Goal: Task Accomplishment & Management: Complete application form

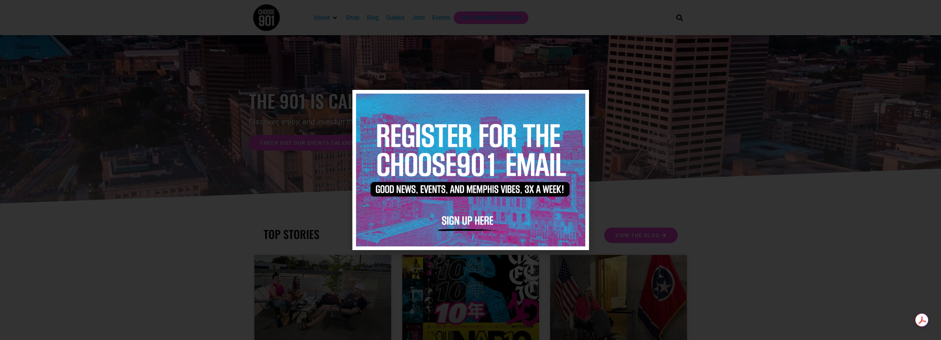
click at [513, 63] on div at bounding box center [470, 170] width 941 height 340
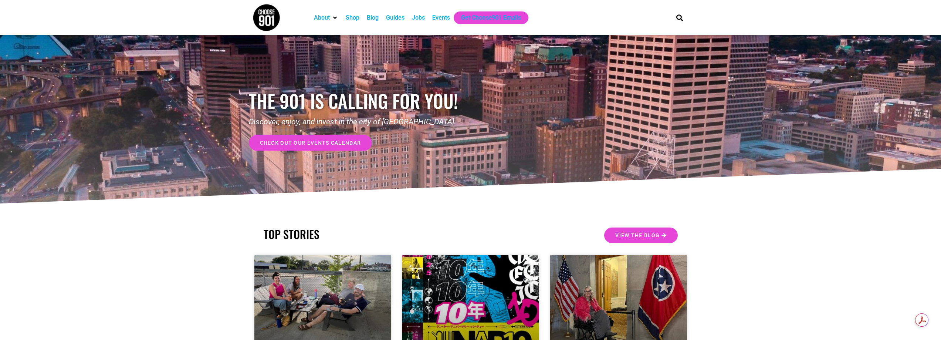
click at [419, 18] on div "Jobs" at bounding box center [418, 17] width 13 height 9
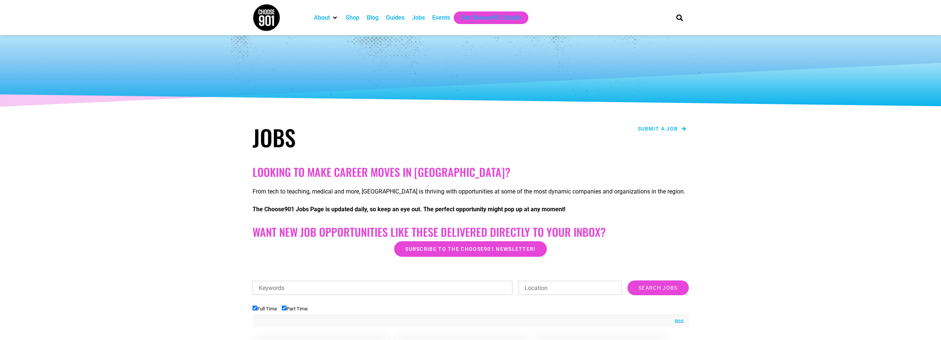
click at [653, 129] on span "Submit a job" at bounding box center [658, 128] width 40 height 5
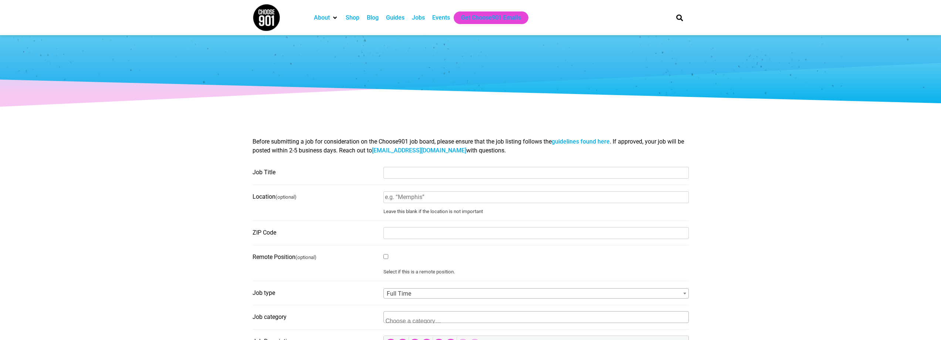
select select
click at [402, 175] on input "Job Title" at bounding box center [535, 173] width 305 height 12
type input "Assistant Finisher"
click at [473, 193] on input "Location (optional)" at bounding box center [535, 197] width 305 height 12
type input "Memphis"
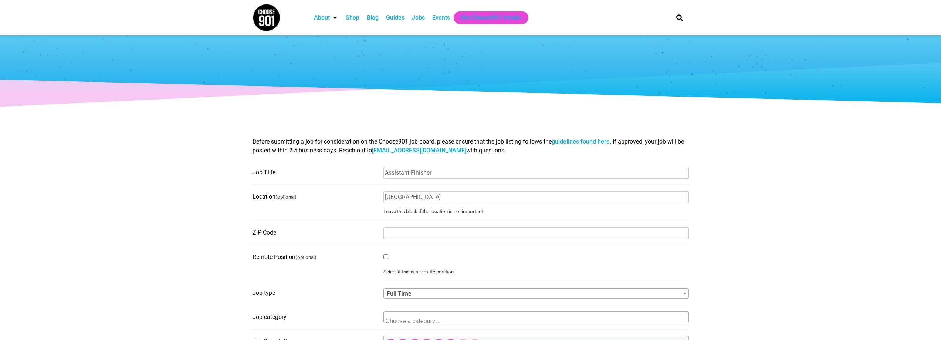
click at [405, 230] on input "ZIP Code" at bounding box center [535, 233] width 305 height 12
type input "38112"
click at [424, 255] on div "Select if this is a remote position." at bounding box center [535, 263] width 305 height 24
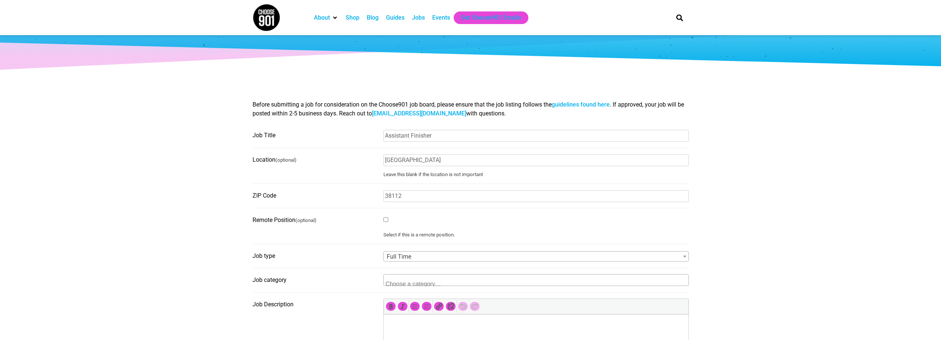
scroll to position [1, 0]
click at [520, 284] on span at bounding box center [535, 280] width 305 height 12
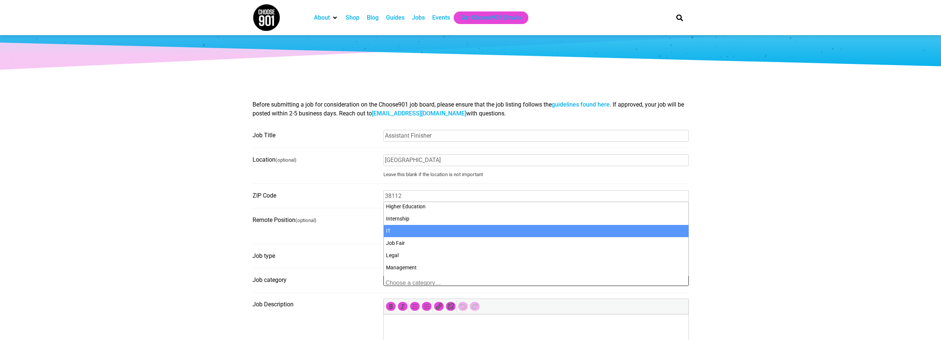
scroll to position [185, 0]
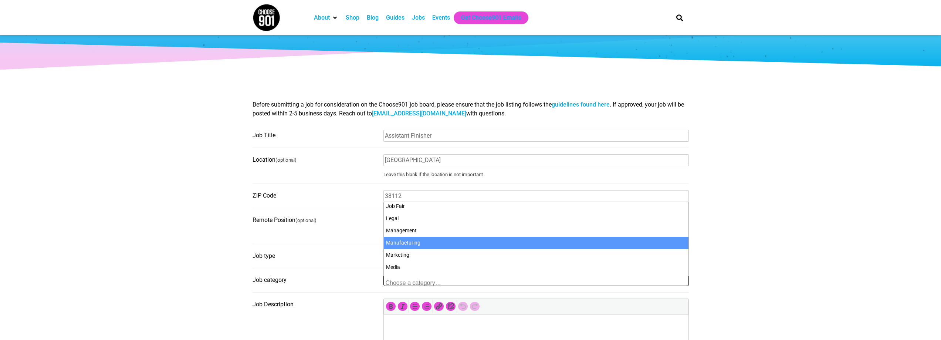
select select "109"
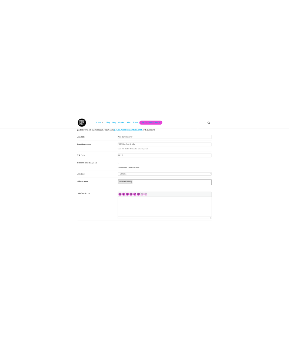
scroll to position [111, 0]
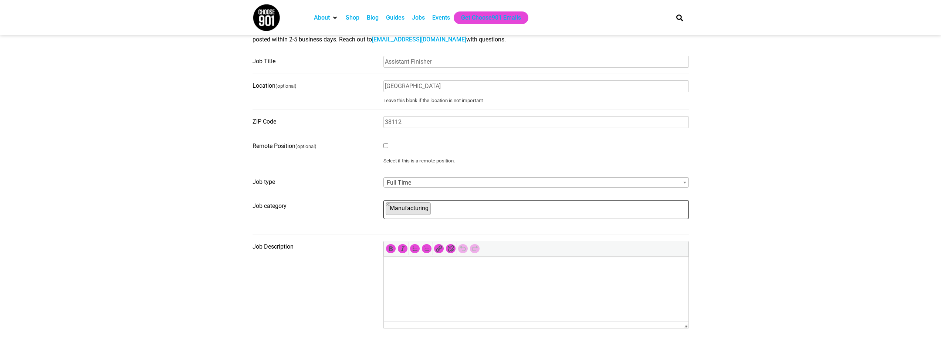
click at [400, 266] on p at bounding box center [535, 266] width 297 height 9
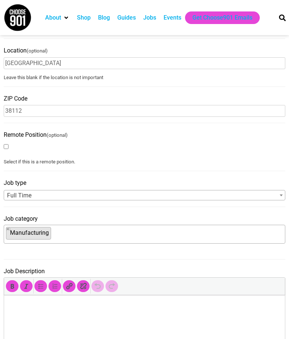
scroll to position [259, 0]
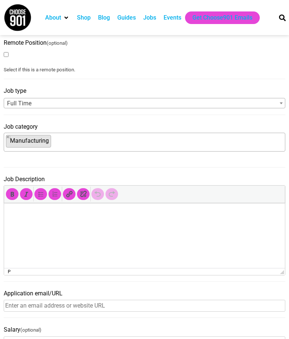
click at [156, 300] on input "Application email/URL" at bounding box center [144, 306] width 281 height 12
click at [220, 336] on input "Salary (optional)" at bounding box center [144, 342] width 281 height 12
click at [26, 212] on p at bounding box center [144, 213] width 273 height 9
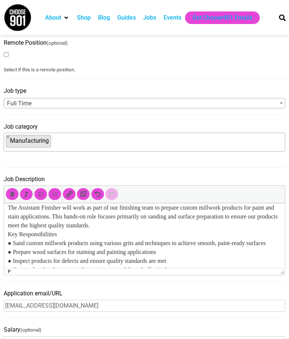
scroll to position [74, 0]
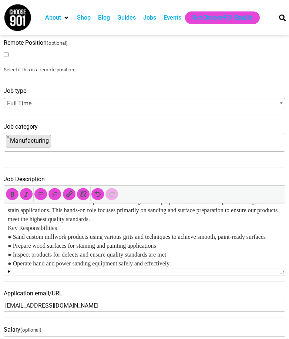
drag, startPoint x: 161, startPoint y: 213, endPoint x: 38, endPoint y: 214, distance: 122.7
click at [38, 288] on fieldset "Application email/URL info@oldcitymillwork.com" at bounding box center [144, 303] width 281 height 30
type input "brian@oldcitymillwork.com"
click at [59, 173] on fieldset "Job Description p" at bounding box center [144, 227] width 281 height 108
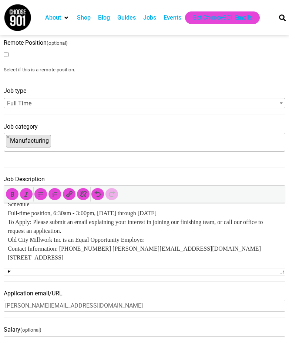
scroll to position [461, 0]
click at [179, 249] on p "Assistant Finisher Old City Millwork Inc. Memphis, TN Position Overview Old Cit…" at bounding box center [144, 44] width 273 height 435
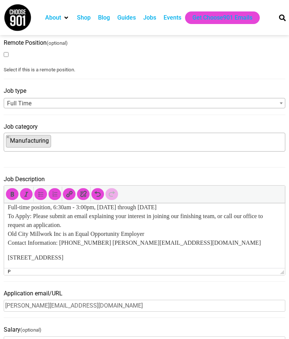
click at [8, 254] on body "Assistant Finisher Old City Millwork Inc. Memphis, TN Position Overview Old Cit…" at bounding box center [144, 41] width 273 height 441
click at [9, 253] on body "Assistant Finisher Old City Millwork Inc. Memphis, TN Position Overview Old Cit…" at bounding box center [144, 41] width 273 height 441
click at [131, 260] on p "518 Cumberland St. Memphis, TN 38112" at bounding box center [144, 257] width 273 height 9
click at [19, 250] on body "Assistant Finisher Old City Millwork Inc. Memphis, TN Position Overview Old Cit…" at bounding box center [144, 41] width 273 height 441
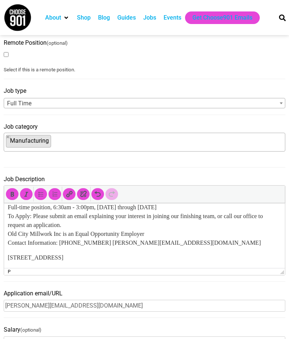
click at [6, 243] on html "Assistant Finisher Old City Millwork Inc. Memphis, TN Position Overview Old Cit…" at bounding box center [144, 42] width 281 height 453
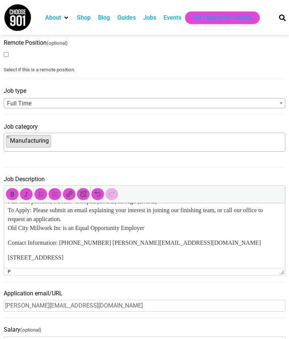
click at [64, 247] on p "Contact Information: (901) 454-1855 brian@oldcitymillwork.com" at bounding box center [144, 242] width 273 height 9
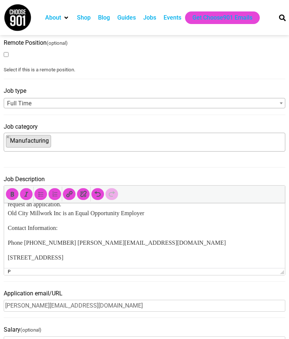
click at [66, 247] on p "Phone (901) 454-1855 brian@oldcitymillwork.com" at bounding box center [144, 242] width 273 height 9
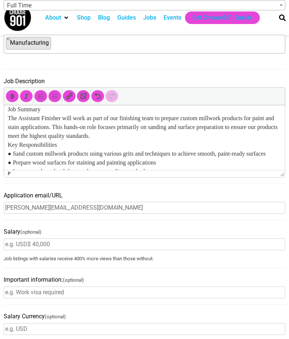
scroll to position [370, 0]
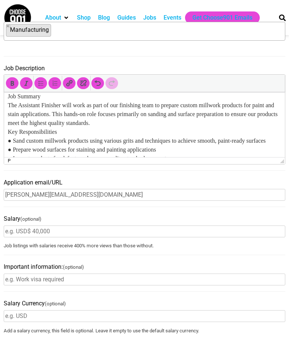
click at [110, 274] on input "Important information: (optional)" at bounding box center [144, 280] width 281 height 12
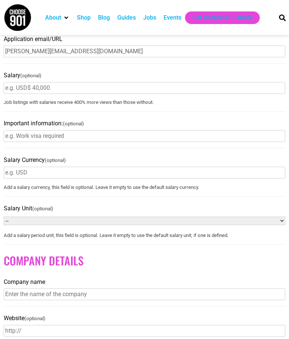
scroll to position [518, 0]
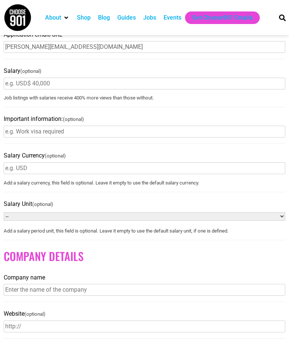
click at [121, 284] on input "Company name" at bounding box center [144, 290] width 281 height 12
type input "Old City Millwork, Inc."
click at [129, 321] on input "Website (optional)" at bounding box center [144, 327] width 281 height 12
type input "oldcitymillwork.com"
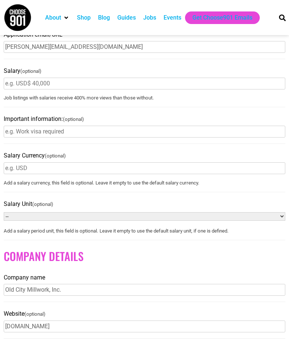
type input "a"
type input "t"
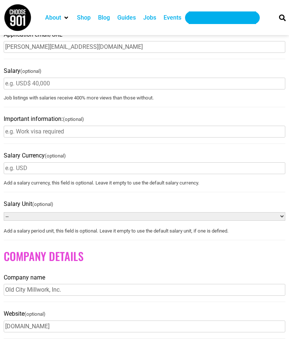
type input "[PERSON_NAME][EMAIL_ADDRESS][DOMAIN_NAME]"
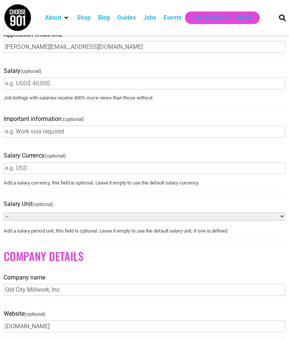
type input "C:\fakepath\Old City Logo.pdf"
click at [138, 301] on div "Have an account? Sign in Job Title Assistant Finisher Location (optional) Memph…" at bounding box center [144, 61] width 281 height 807
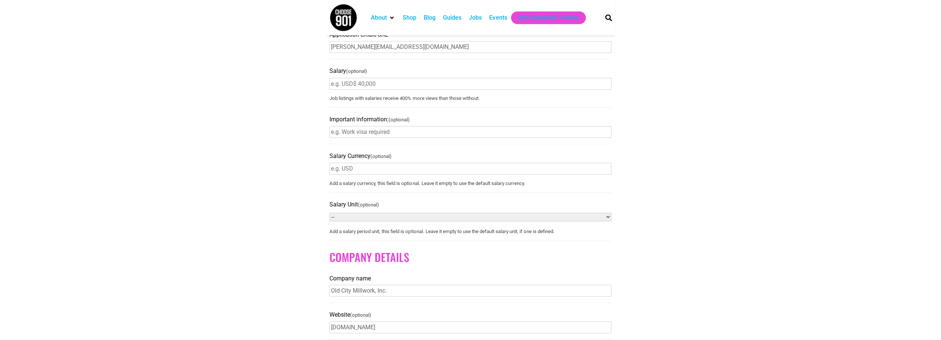
scroll to position [509, 0]
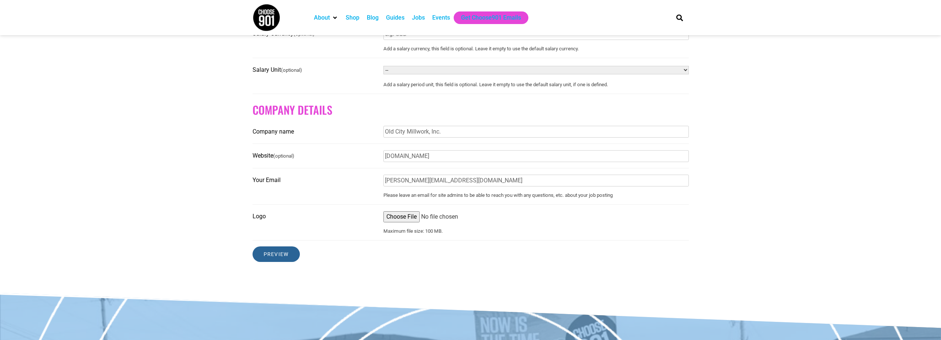
click at [284, 257] on input "Preview" at bounding box center [276, 254] width 47 height 16
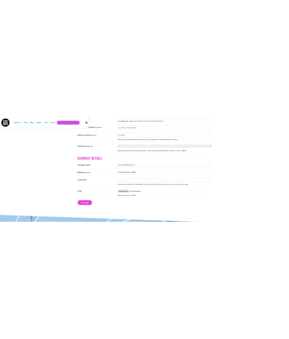
scroll to position [526, 0]
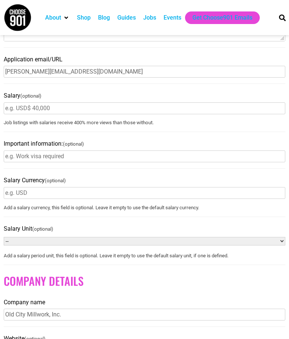
type input "C:\fakepath\Logo.png"
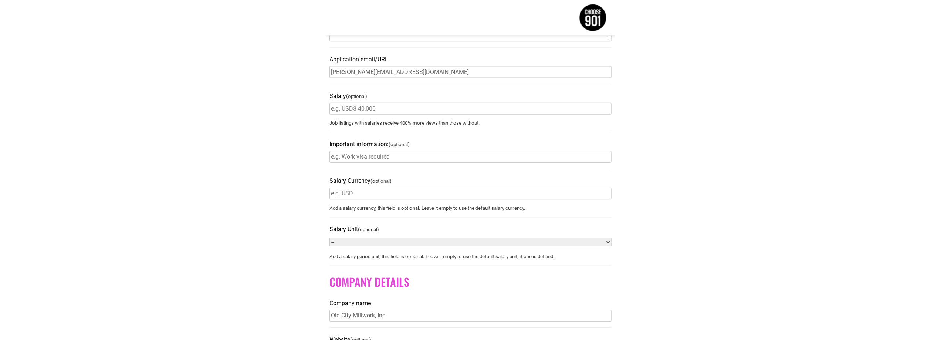
scroll to position [518, 0]
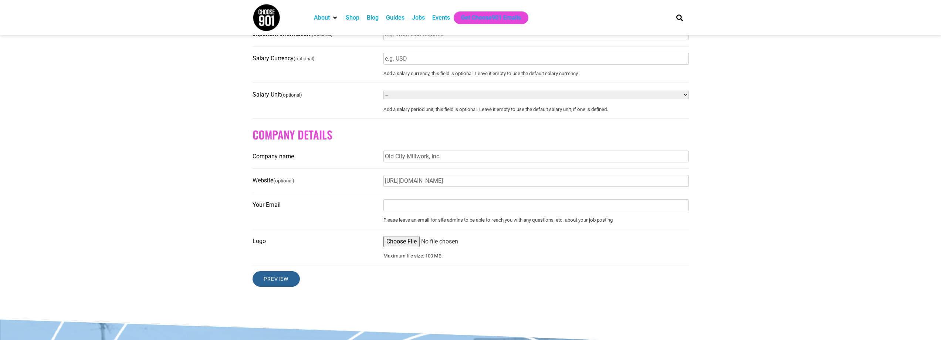
click at [276, 282] on input "Preview" at bounding box center [276, 279] width 47 height 16
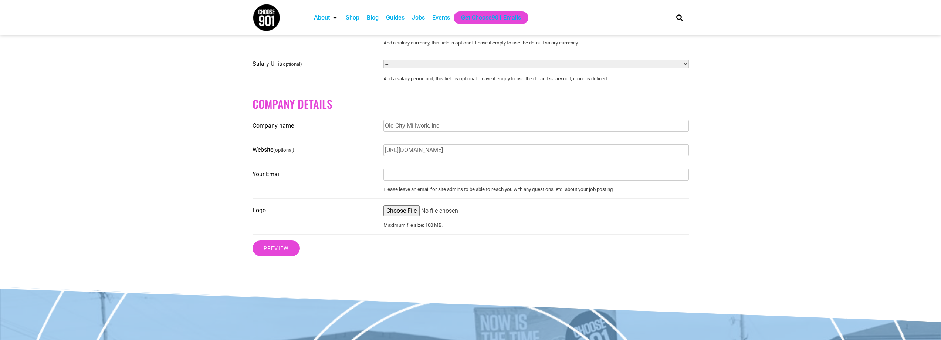
scroll to position [557, 0]
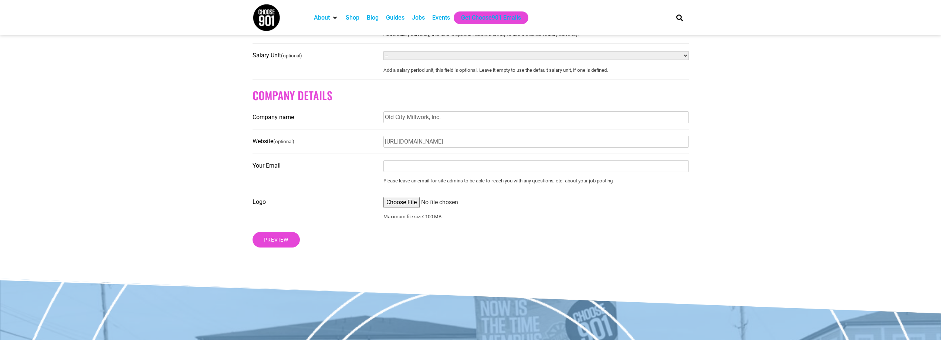
click at [400, 169] on input "Your Email" at bounding box center [535, 166] width 305 height 12
type input "tammie@oldcitymillwork.com"
click at [477, 208] on input "Logo" at bounding box center [535, 202] width 305 height 11
click at [280, 242] on input "Preview" at bounding box center [276, 240] width 47 height 16
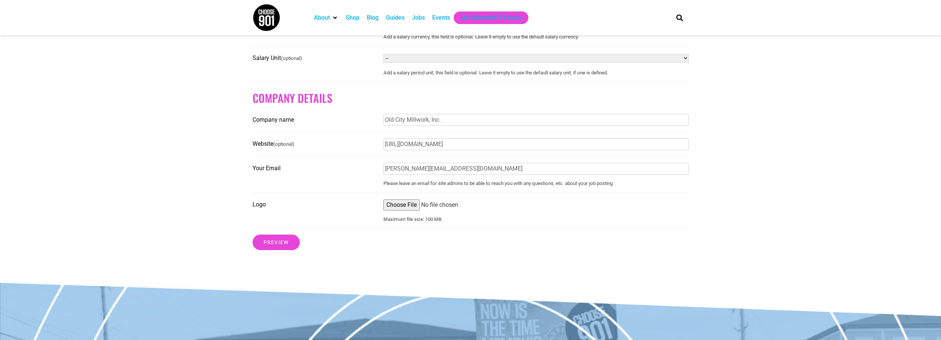
scroll to position [555, 0]
click at [405, 210] on input "Logo" at bounding box center [535, 204] width 305 height 11
type input "C:\fakepath\Logo.png"
click at [276, 248] on input "Preview" at bounding box center [276, 242] width 47 height 16
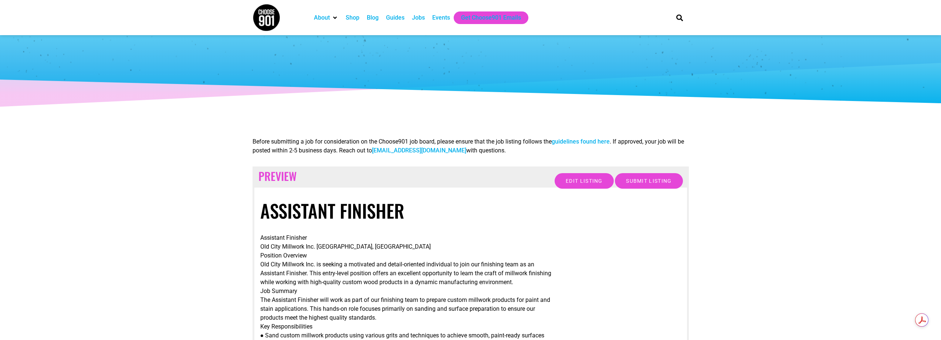
click at [634, 181] on input "Submit Listing" at bounding box center [649, 181] width 68 height 16
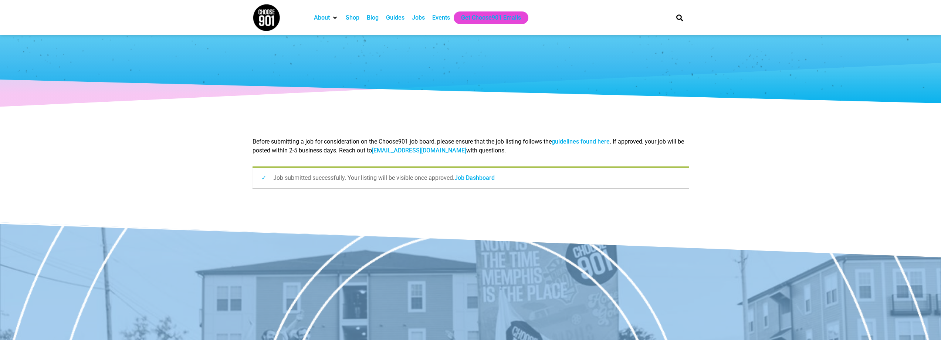
click at [467, 179] on link "Job Dashboard" at bounding box center [474, 177] width 40 height 7
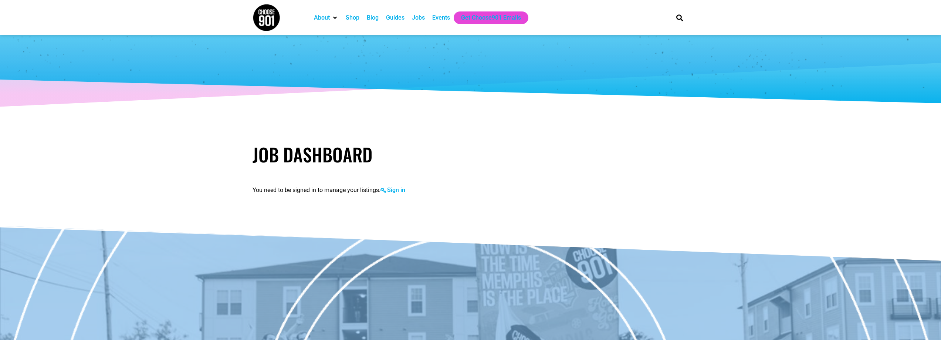
click at [394, 192] on link "Sign in" at bounding box center [392, 189] width 25 height 7
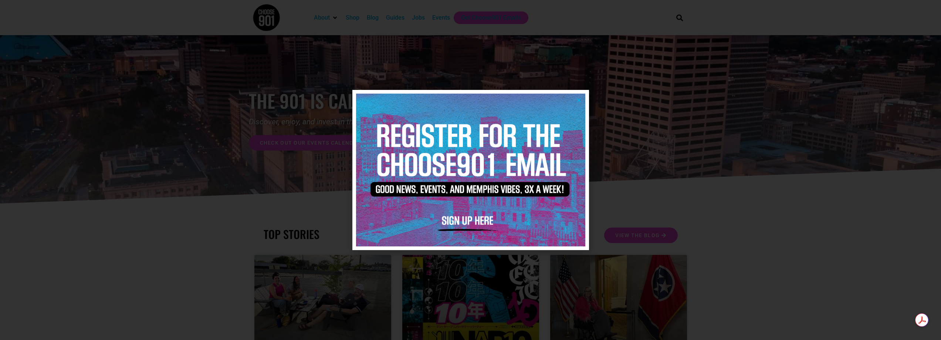
click at [474, 74] on div at bounding box center [470, 170] width 941 height 340
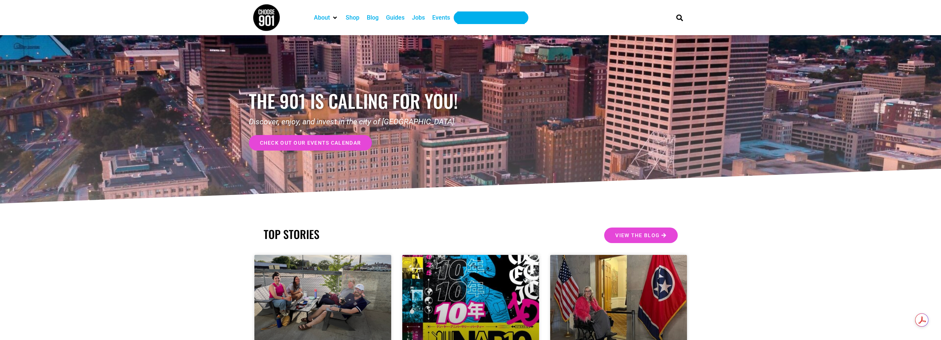
click at [483, 18] on div "Get Choose901 Emails" at bounding box center [491, 17] width 60 height 9
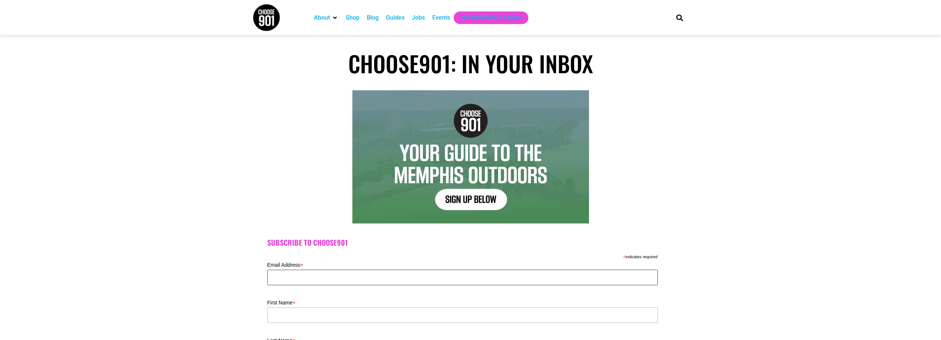
click at [309, 271] on input "Email Address *" at bounding box center [462, 278] width 390 height 16
type input "a"
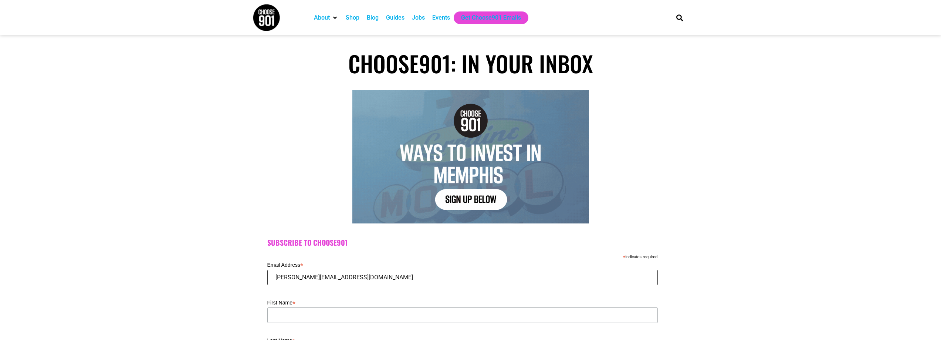
type input "[PERSON_NAME][EMAIL_ADDRESS][DOMAIN_NAME]"
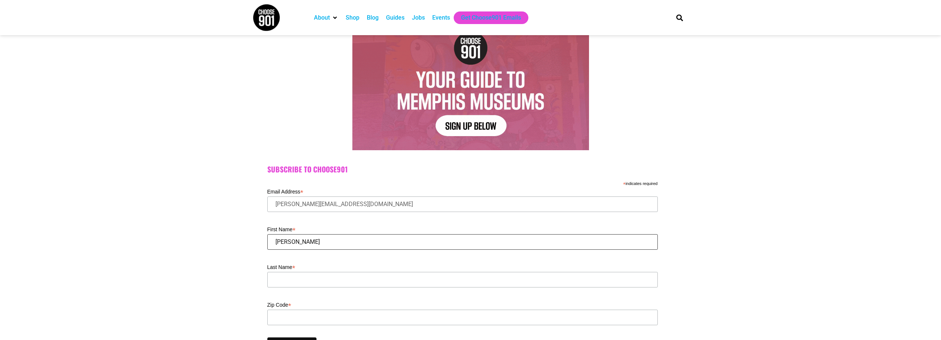
scroll to position [74, 0]
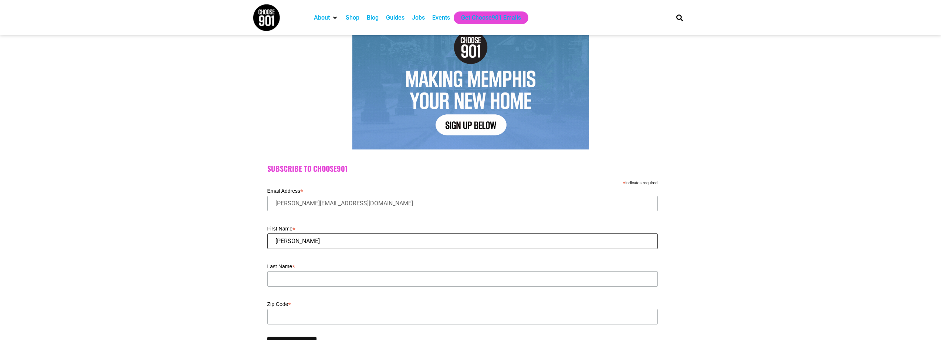
type input "[PERSON_NAME]"
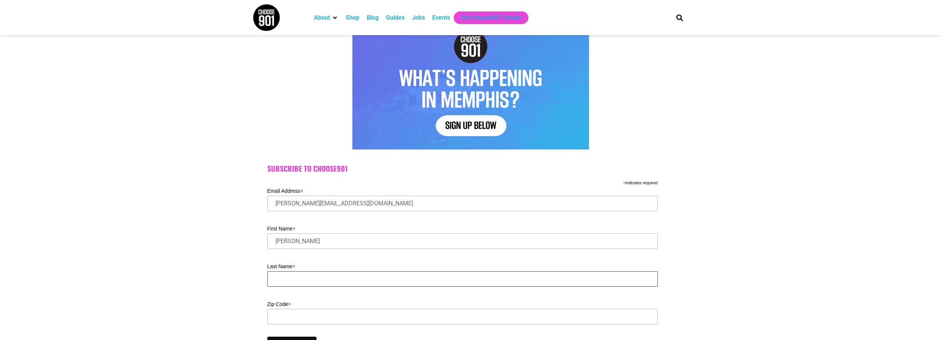
click at [279, 272] on input "Last Name *" at bounding box center [462, 279] width 390 height 16
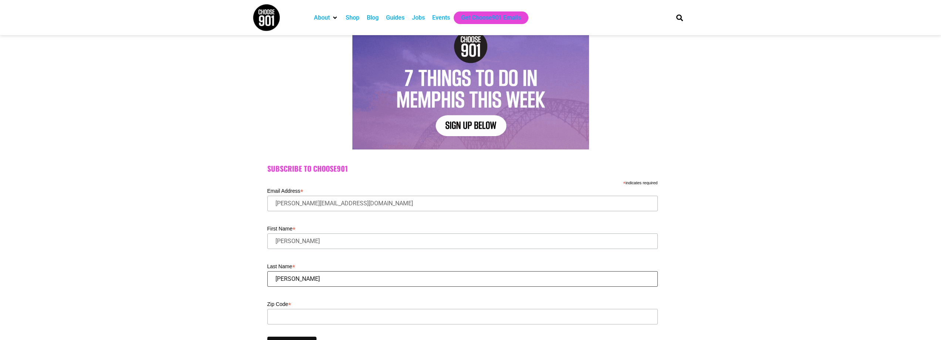
type input "[PERSON_NAME]"
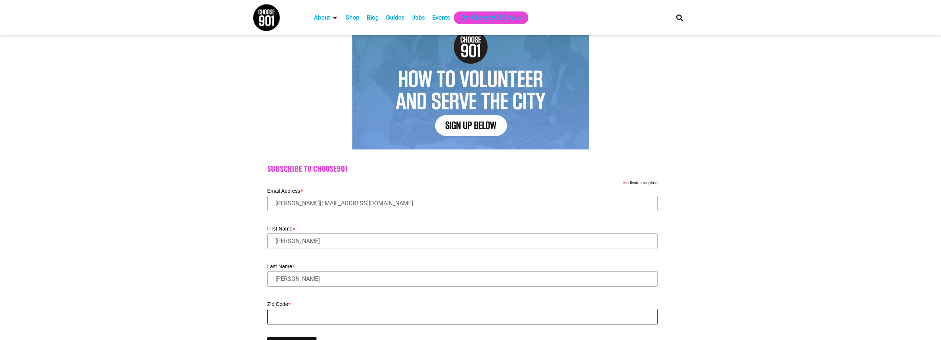
click at [293, 319] on input "Zip Code *" at bounding box center [462, 317] width 390 height 16
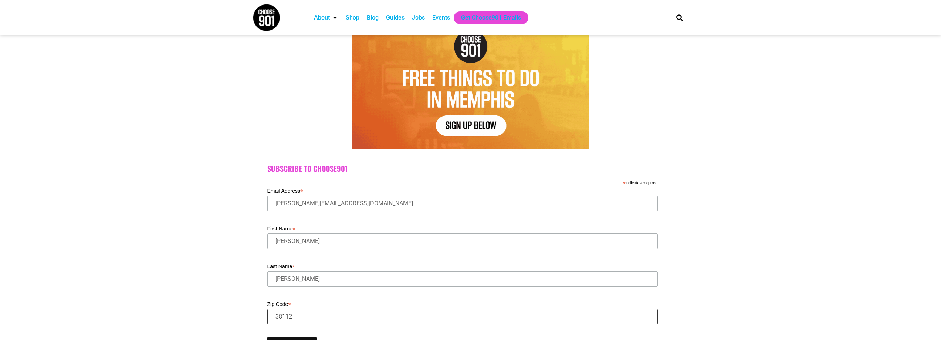
type input "38112"
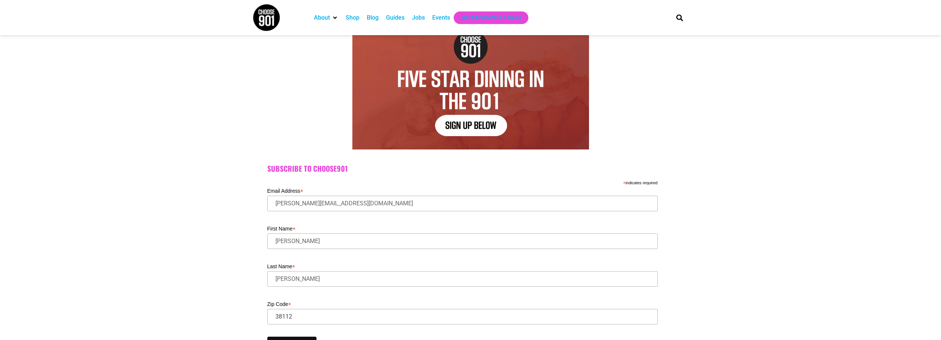
click at [171, 207] on div "Subscribe to Choose901 * indicates required Email Address * tammie@oldcitymillw…" at bounding box center [470, 258] width 941 height 210
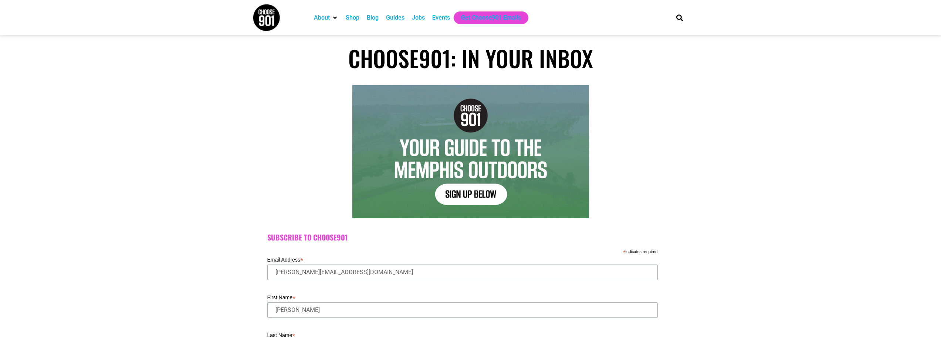
scroll to position [0, 0]
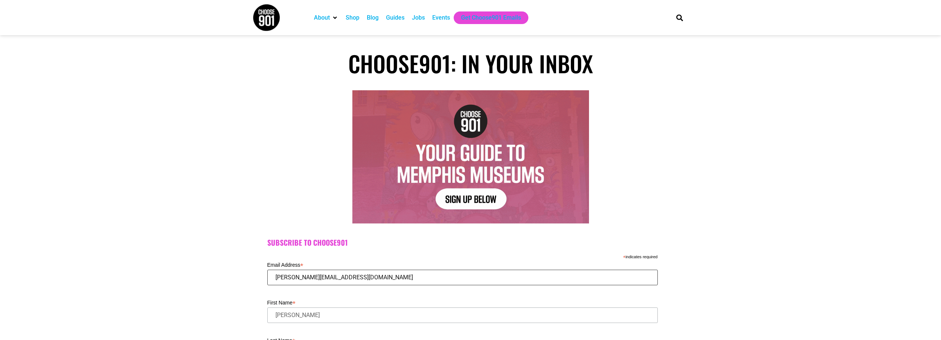
drag, startPoint x: 365, startPoint y: 276, endPoint x: 254, endPoint y: 282, distance: 111.8
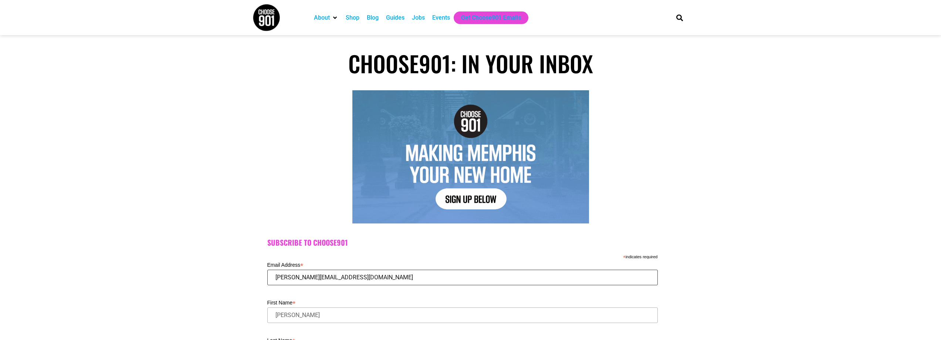
click at [254, 282] on div "Subscribe to Choose901 * indicates required Email Address * tammie@oldcitymillw…" at bounding box center [470, 332] width 941 height 210
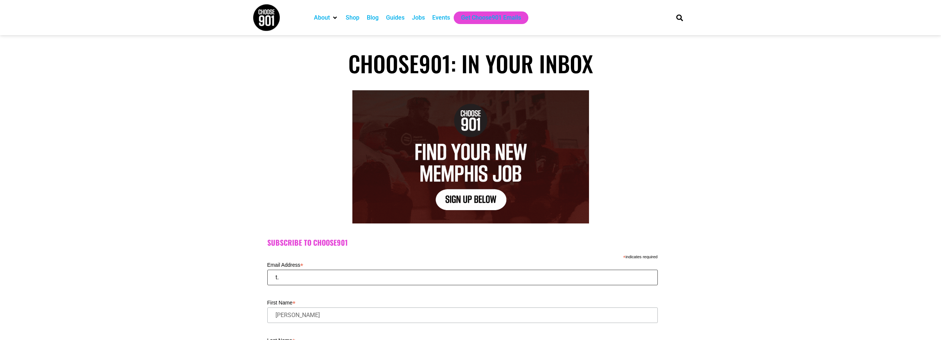
type input "t"
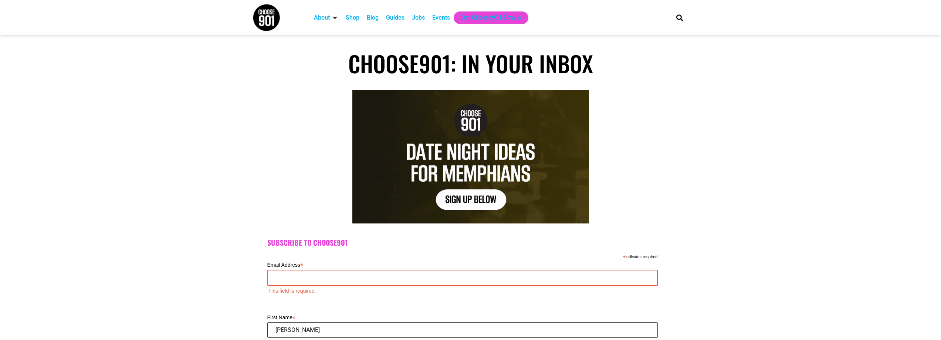
drag, startPoint x: 306, startPoint y: 316, endPoint x: 211, endPoint y: 317, distance: 95.0
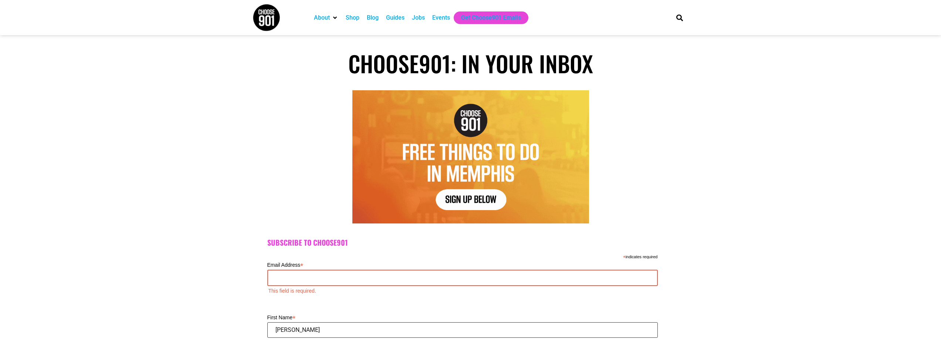
click at [211, 317] on div "Subscribe to Choose901 * indicates required Email Address * This field is requi…" at bounding box center [470, 339] width 941 height 225
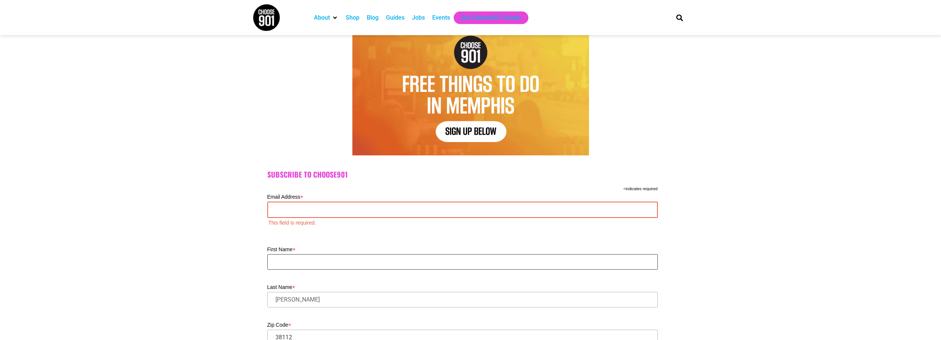
scroll to position [74, 0]
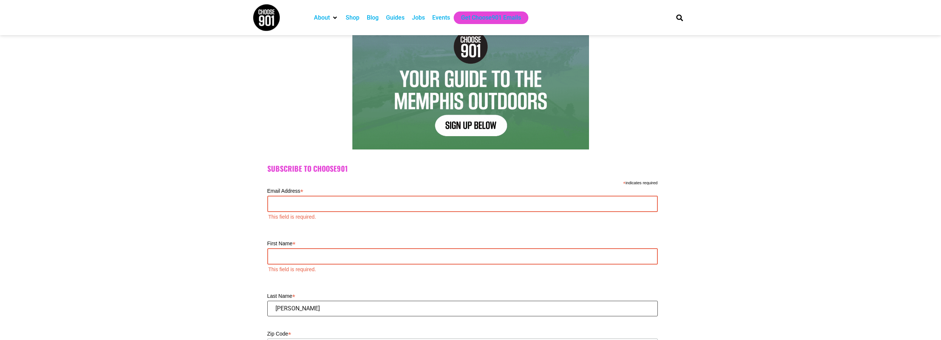
drag, startPoint x: 301, startPoint y: 292, endPoint x: 242, endPoint y: 291, distance: 59.2
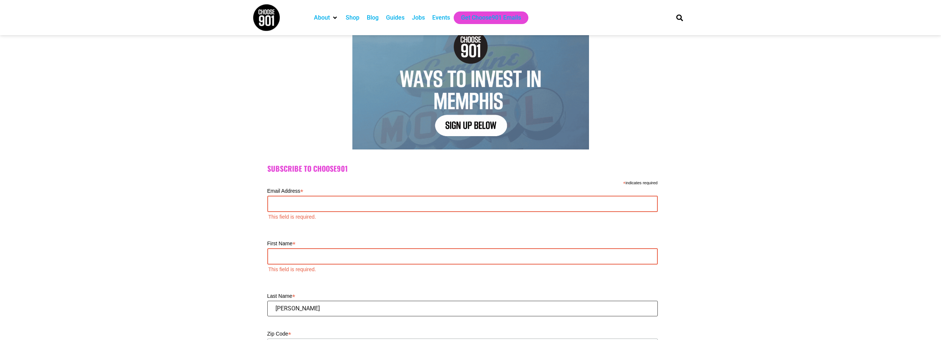
click at [243, 292] on div "Subscribe to Choose901 * indicates required Email Address * This field is requi…" at bounding box center [470, 273] width 941 height 240
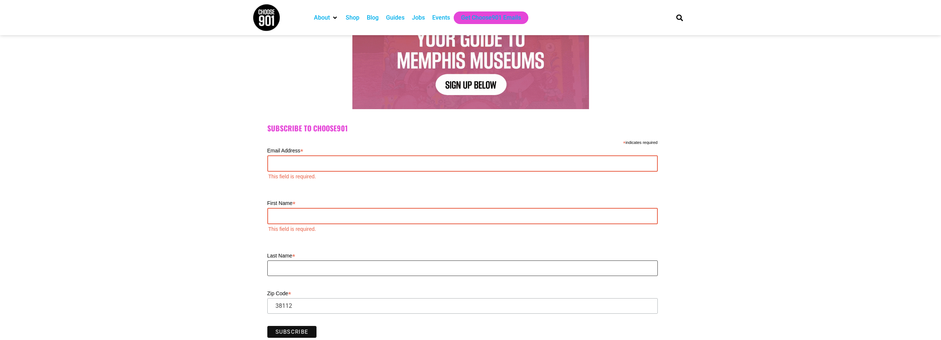
scroll to position [185, 0]
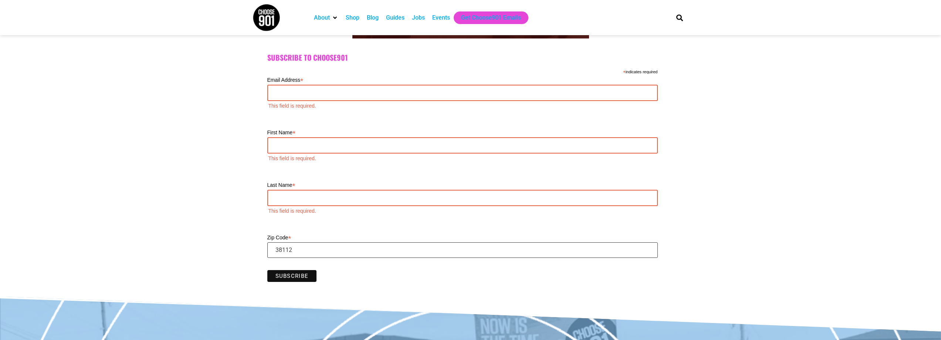
drag, startPoint x: 296, startPoint y: 235, endPoint x: 253, endPoint y: 235, distance: 43.3
click at [253, 235] on div "Subscribe to Choose901 * indicates required Email Address * This field is requi…" at bounding box center [470, 169] width 941 height 254
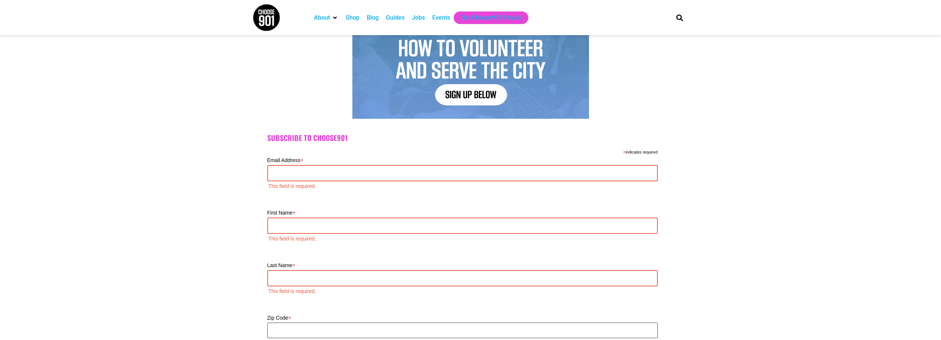
scroll to position [0, 0]
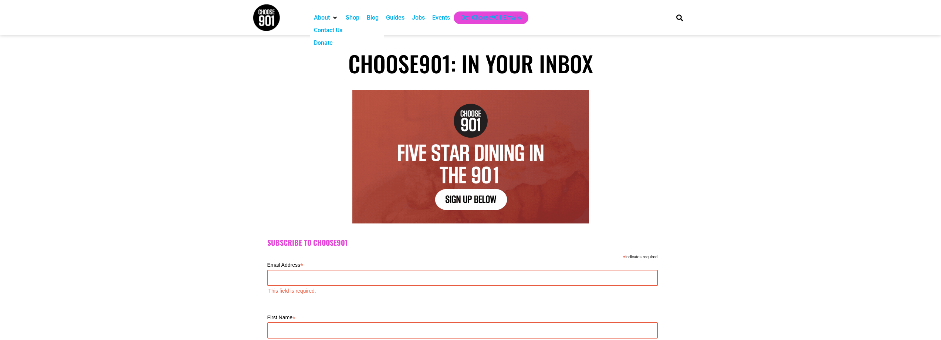
click at [326, 18] on div "About" at bounding box center [322, 17] width 16 height 9
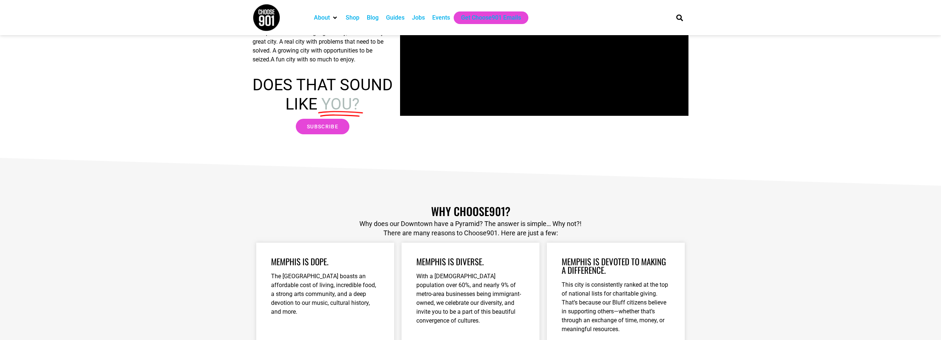
scroll to position [148, 0]
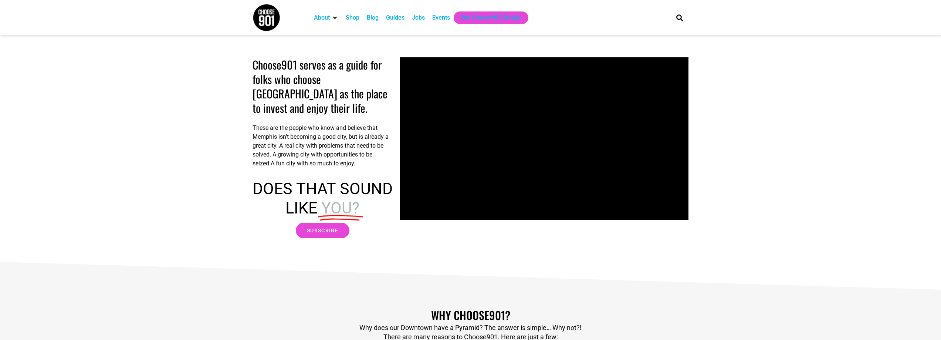
click at [772, 92] on section "Choose901 serves as a guide for folks who choose [GEOGRAPHIC_DATA] as the place…" at bounding box center [470, 148] width 941 height 188
